Goal: Task Accomplishment & Management: Manage account settings

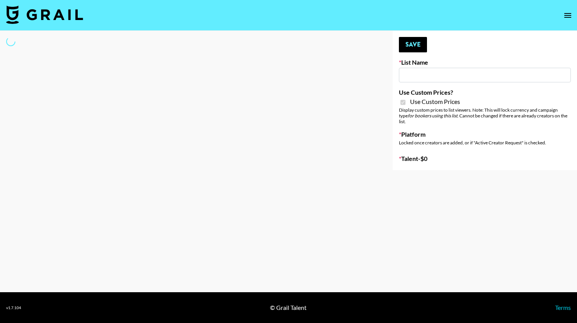
select select "Brand"
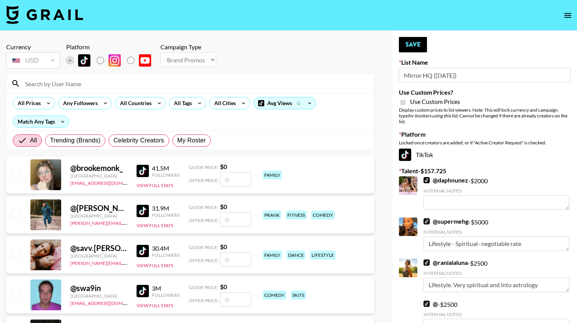
type input "Mirror HQ ([DATE])"
checkbox input "true"
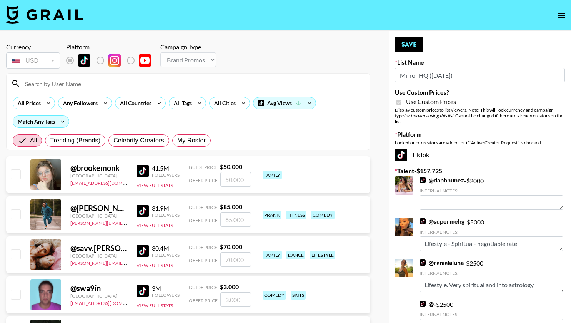
click at [68, 82] on input at bounding box center [192, 83] width 345 height 12
type input "sagethomass"
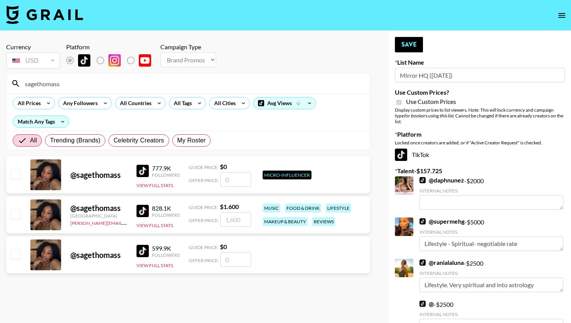
click at [15, 213] on input "checkbox" at bounding box center [15, 213] width 9 height 9
checkbox input "true"
click at [232, 220] on input "1600" at bounding box center [235, 219] width 31 height 15
type input "100"
checkbox input "false"
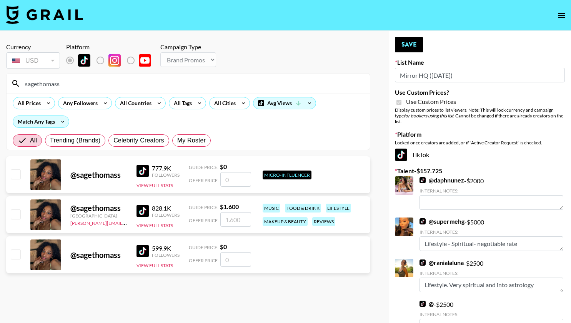
type input "2"
checkbox input "true"
type input "2000"
click at [410, 44] on button "Save" at bounding box center [409, 44] width 28 height 15
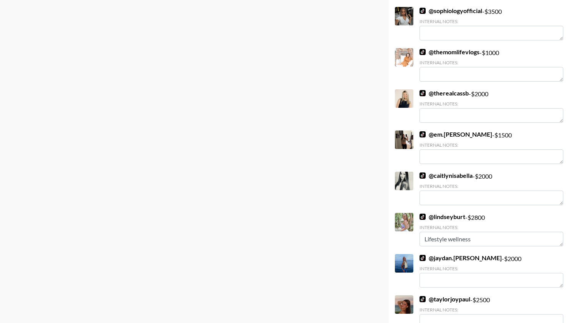
scroll to position [606, 0]
